Goal: Task Accomplishment & Management: Manage account settings

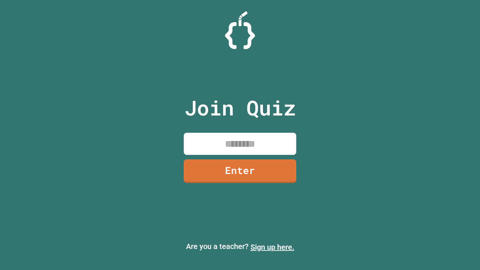
click at [272, 247] on link "Sign up here." at bounding box center [273, 247] width 44 height 9
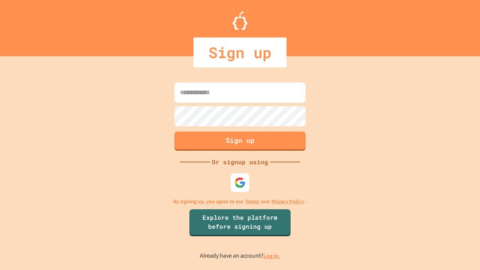
click at [272, 256] on link "Log in." at bounding box center [271, 256] width 17 height 8
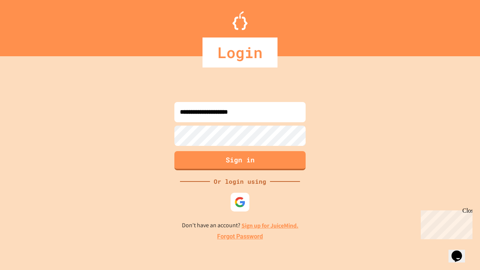
type input "**********"
